Goal: Information Seeking & Learning: Learn about a topic

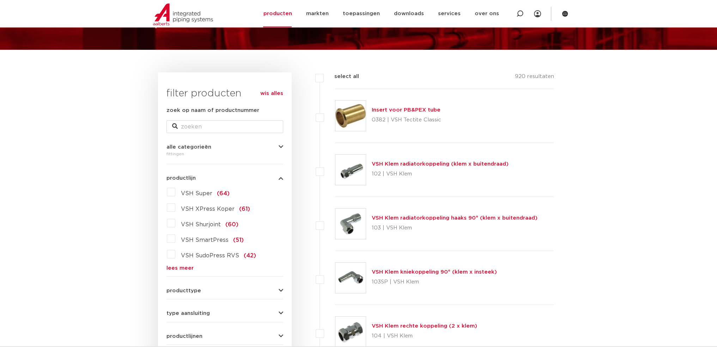
scroll to position [35, 0]
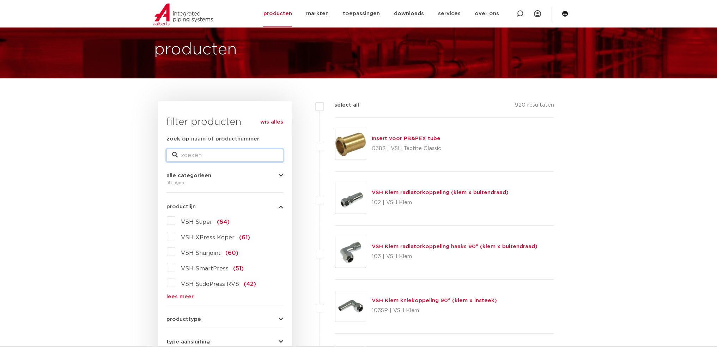
click at [181, 154] on input "zoek op naam of productnummer" at bounding box center [224, 155] width 117 height 13
type input "klem haaks"
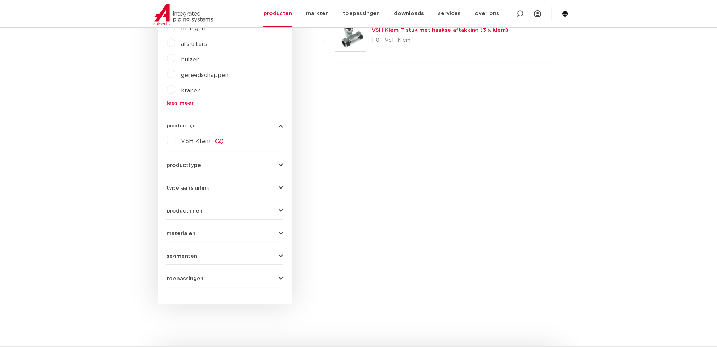
scroll to position [282, 0]
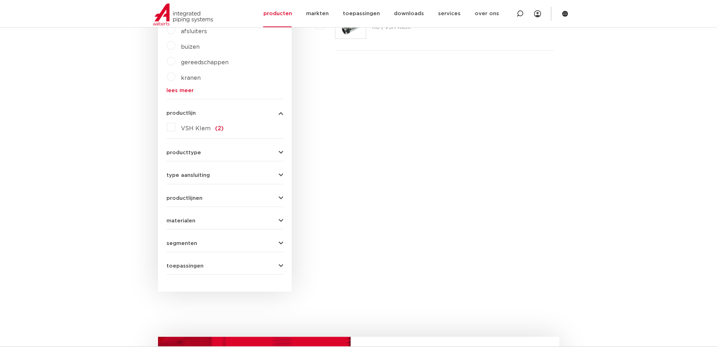
click at [277, 173] on button "type aansluiting" at bounding box center [224, 174] width 117 height 5
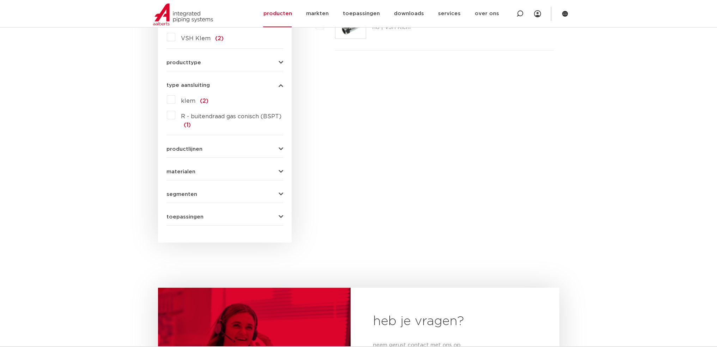
click at [281, 85] on icon "button" at bounding box center [281, 85] width 5 height 5
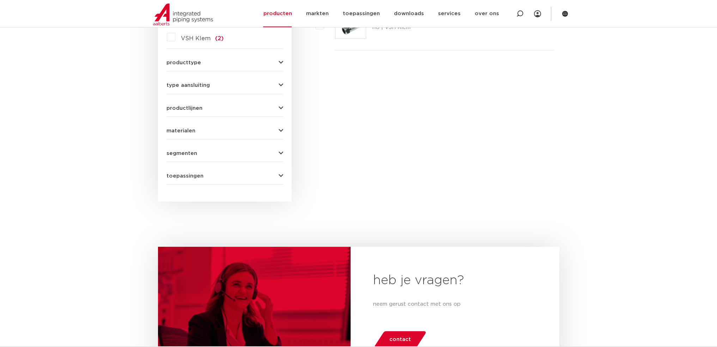
click at [279, 62] on icon "button" at bounding box center [281, 62] width 5 height 5
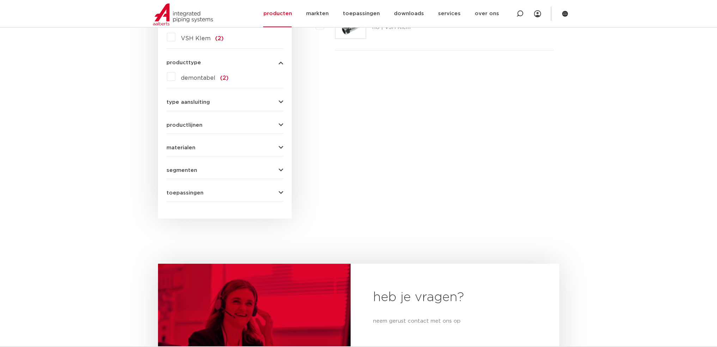
click at [279, 62] on icon "button" at bounding box center [281, 62] width 5 height 5
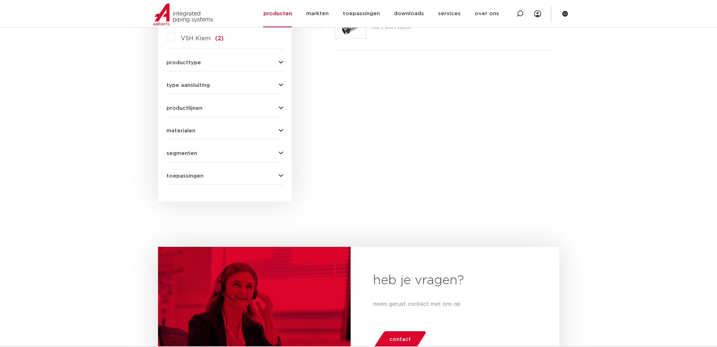
click at [281, 175] on icon "button" at bounding box center [281, 175] width 5 height 5
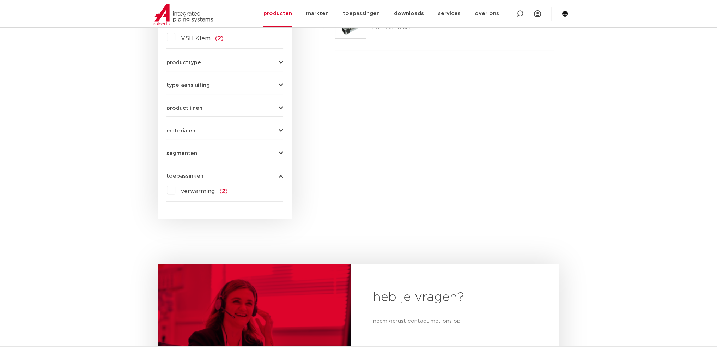
click at [281, 175] on icon "button" at bounding box center [281, 175] width 5 height 5
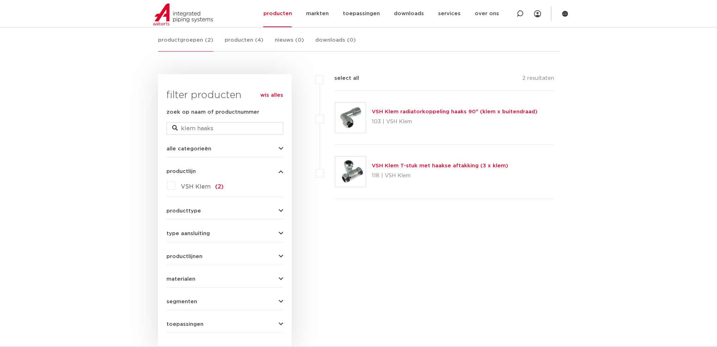
scroll to position [106, 0]
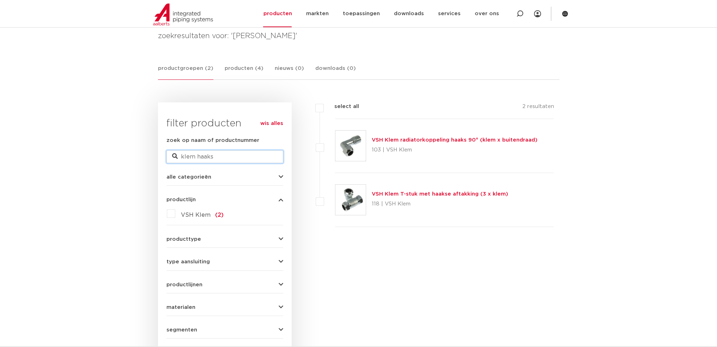
click at [219, 156] on input "klem haaks" at bounding box center [224, 156] width 117 height 13
type input "klem haaks verloop"
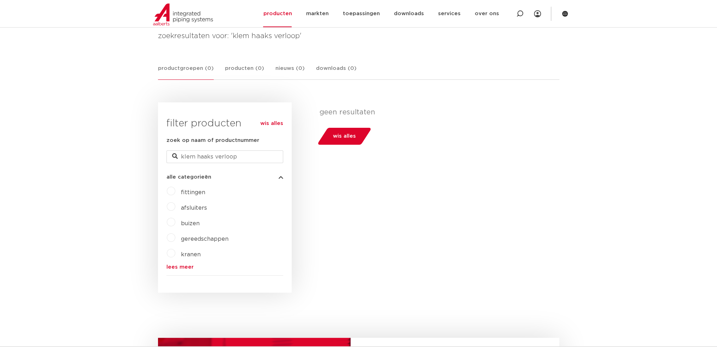
click at [175, 191] on label "fittingen" at bounding box center [190, 190] width 30 height 11
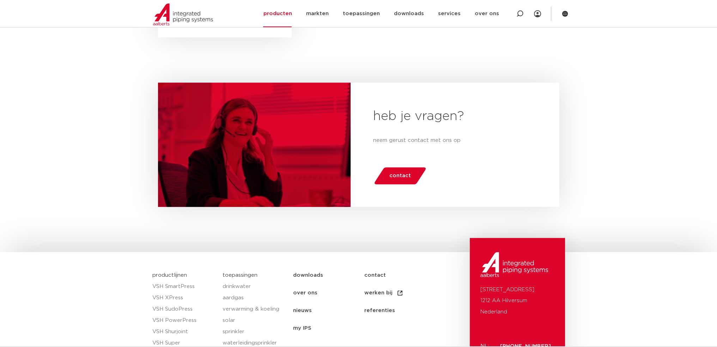
scroll to position [388, 0]
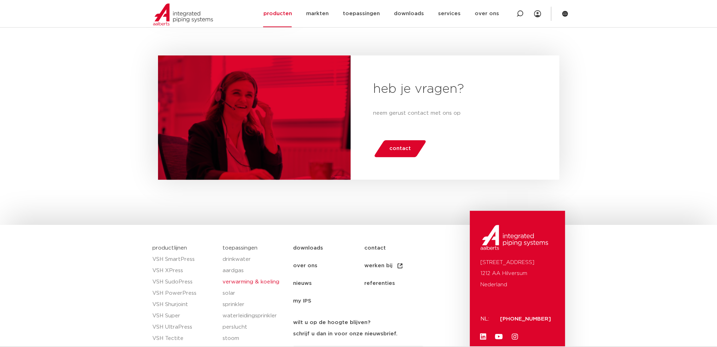
click at [237, 281] on link "verwarming & koeling" at bounding box center [254, 281] width 63 height 11
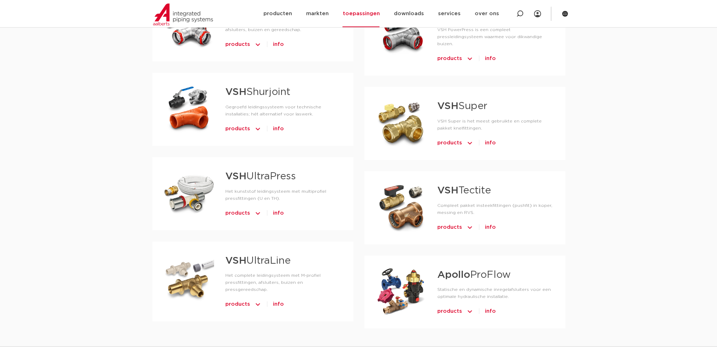
scroll to position [635, 0]
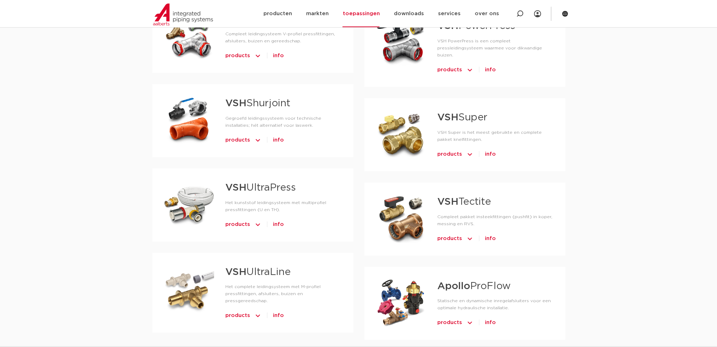
click at [457, 148] on span "products" at bounding box center [449, 153] width 25 height 11
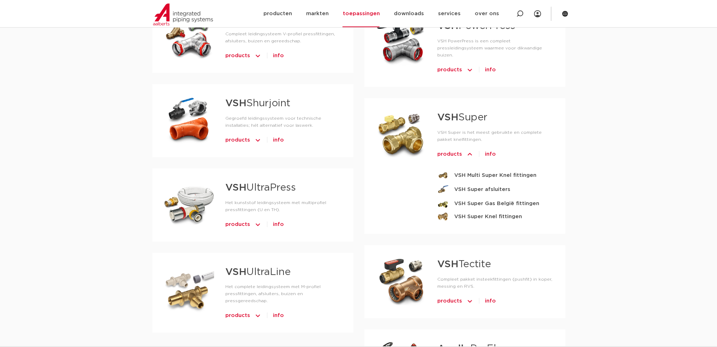
click at [457, 148] on span "products" at bounding box center [449, 153] width 25 height 11
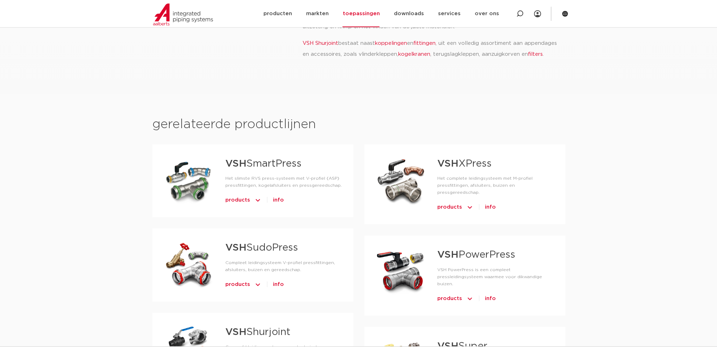
scroll to position [388, 0]
